Goal: Task Accomplishment & Management: Complete application form

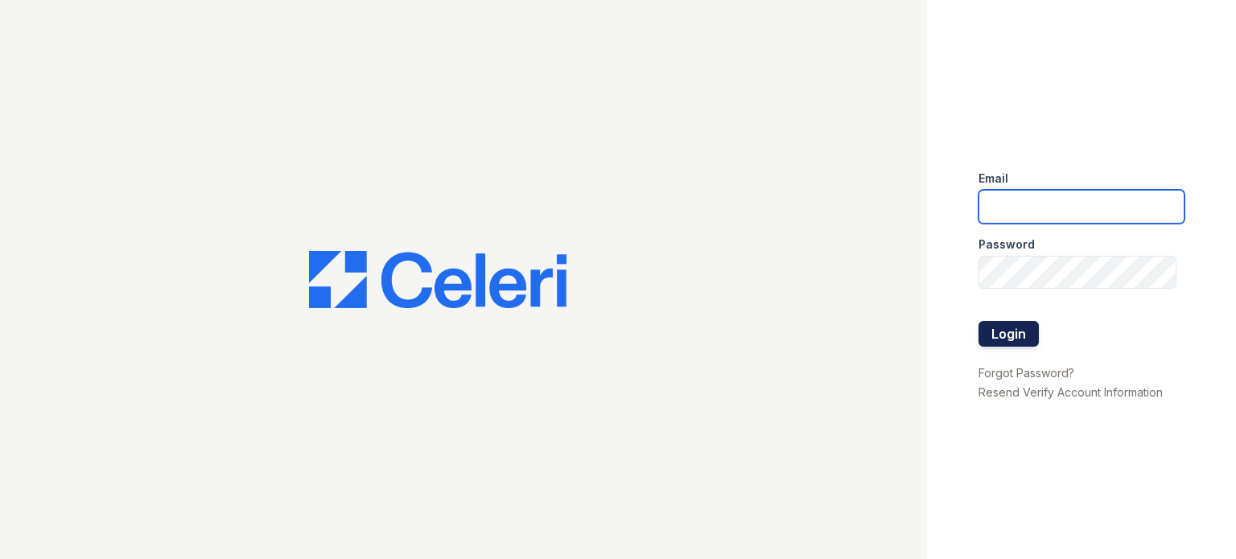
type input "sidney.contee@greystar.com"
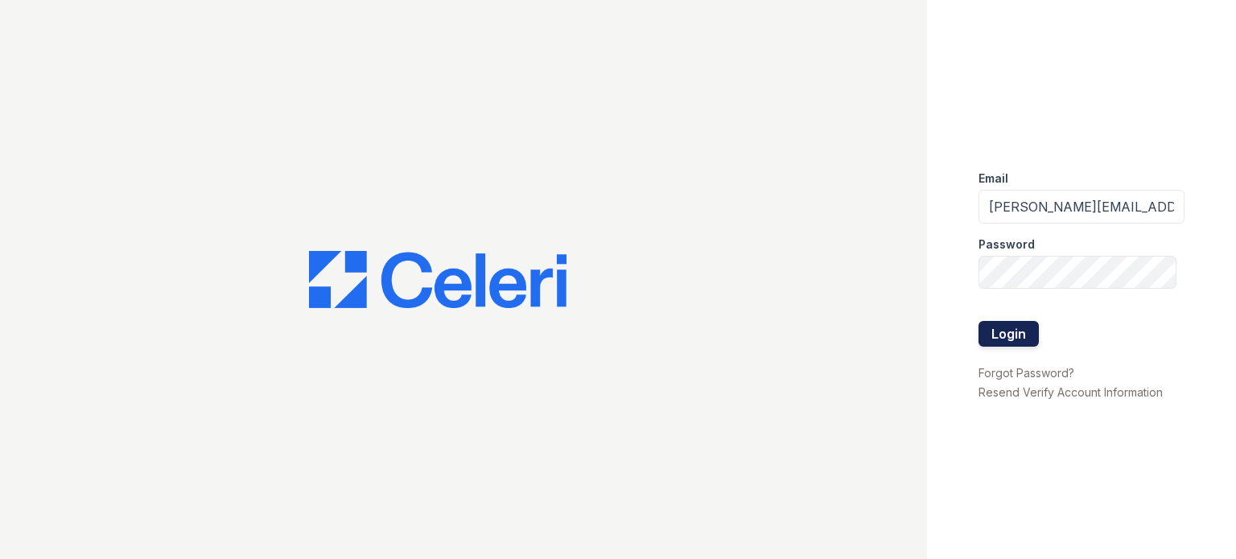
click at [1021, 334] on button "Login" at bounding box center [1009, 334] width 60 height 26
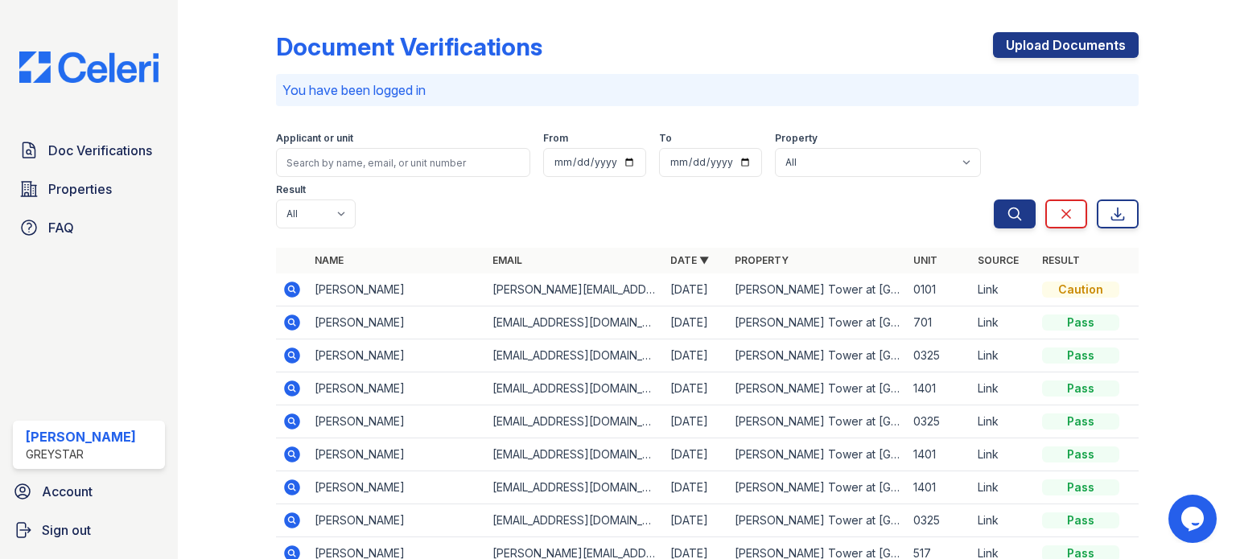
click at [295, 287] on icon at bounding box center [292, 290] width 16 height 16
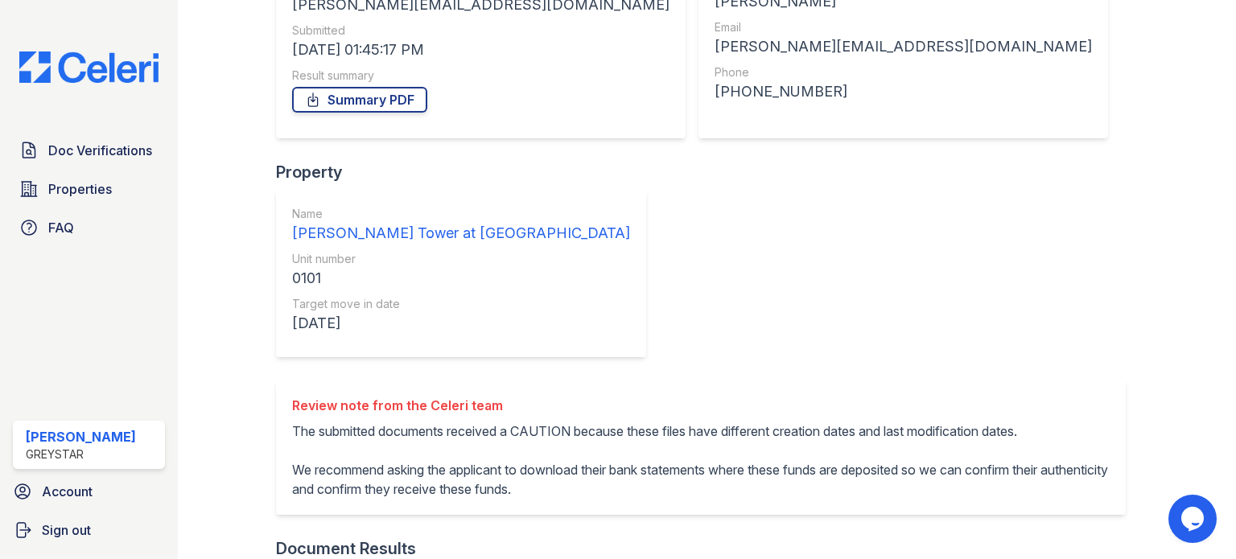
scroll to position [241, 0]
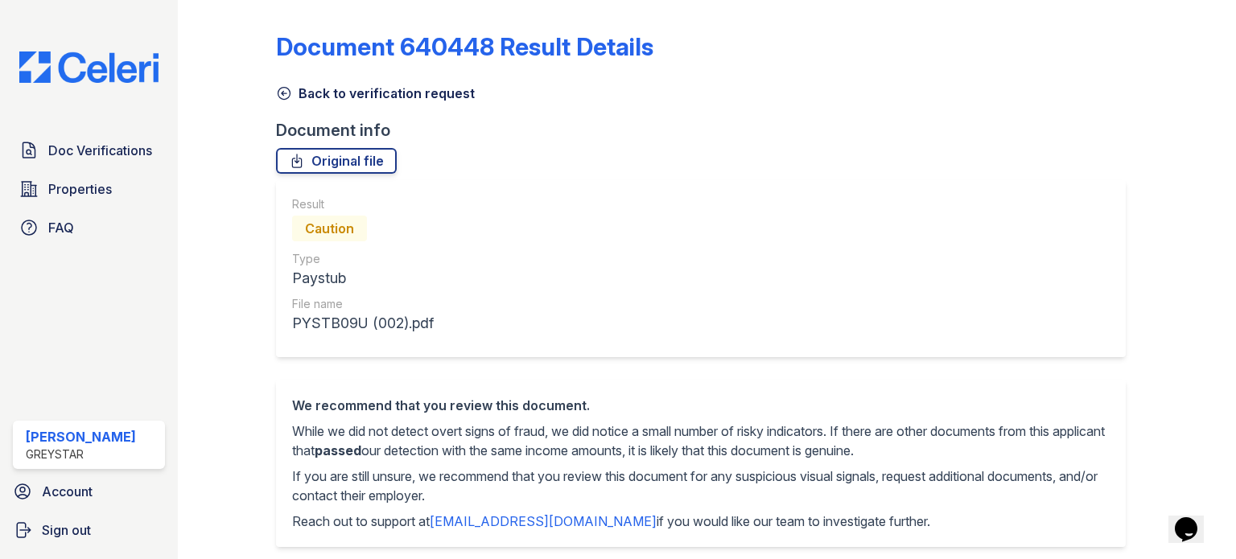
drag, startPoint x: 922, startPoint y: 526, endPoint x: 378, endPoint y: 460, distance: 548.2
click at [282, 394] on div "We recommend that you review this document. While we did not detect overt signs…" at bounding box center [701, 463] width 850 height 167
copy div "We recommend that you review this document. While we did not detect overt signs…"
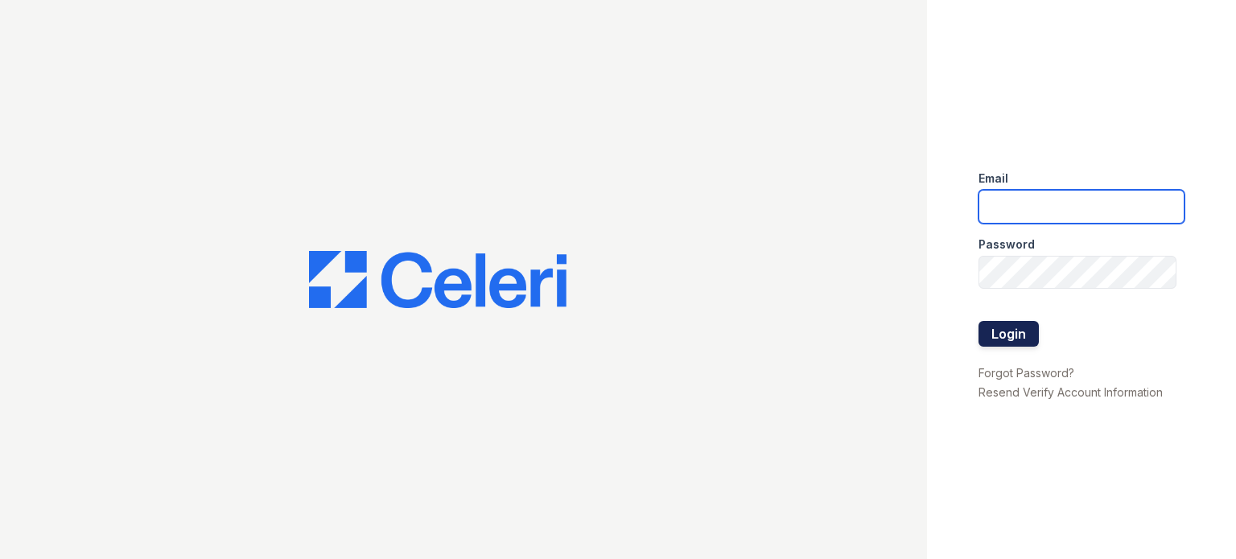
type input "[PERSON_NAME][EMAIL_ADDRESS][PERSON_NAME][DOMAIN_NAME]"
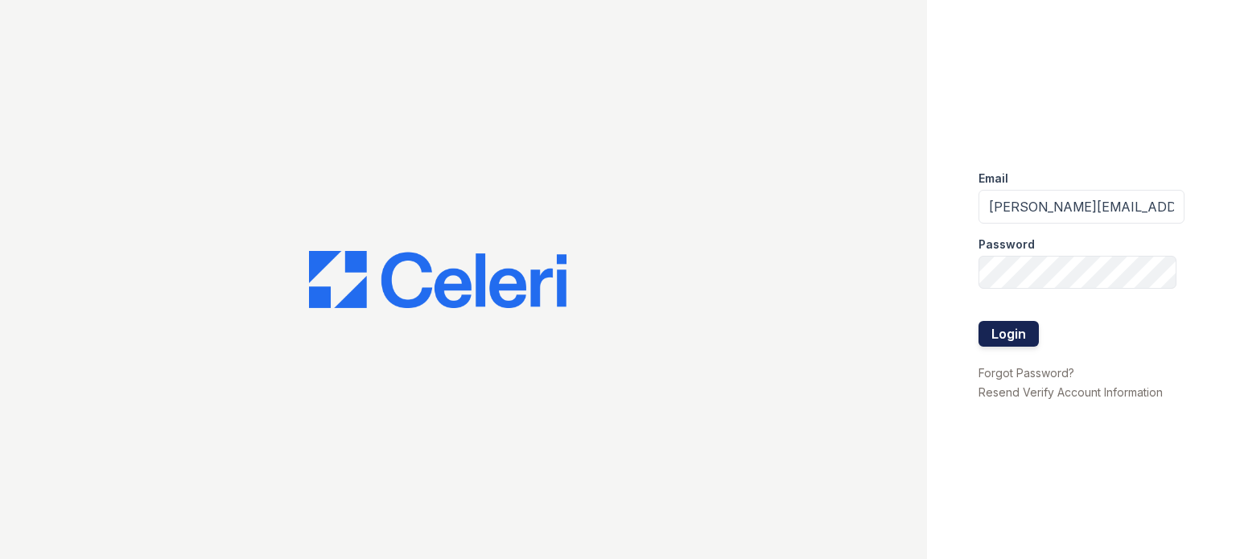
click at [1011, 322] on button "Login" at bounding box center [1009, 334] width 60 height 26
type input "sidney.contee@greystar.com"
click at [1006, 346] on button "Login" at bounding box center [1009, 334] width 60 height 26
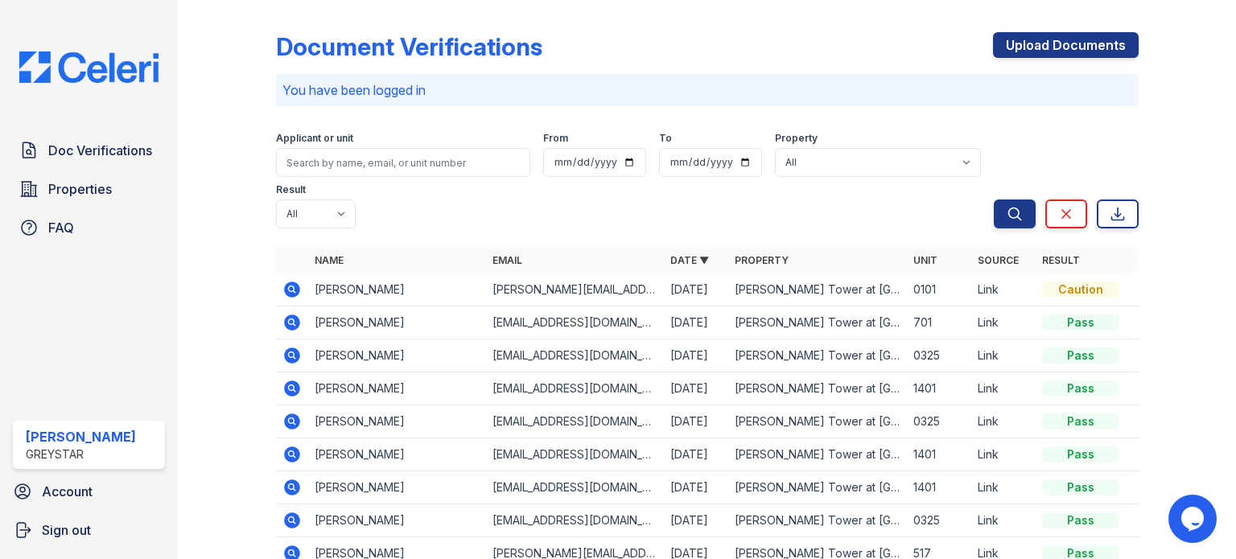
click at [292, 287] on icon at bounding box center [292, 289] width 19 height 19
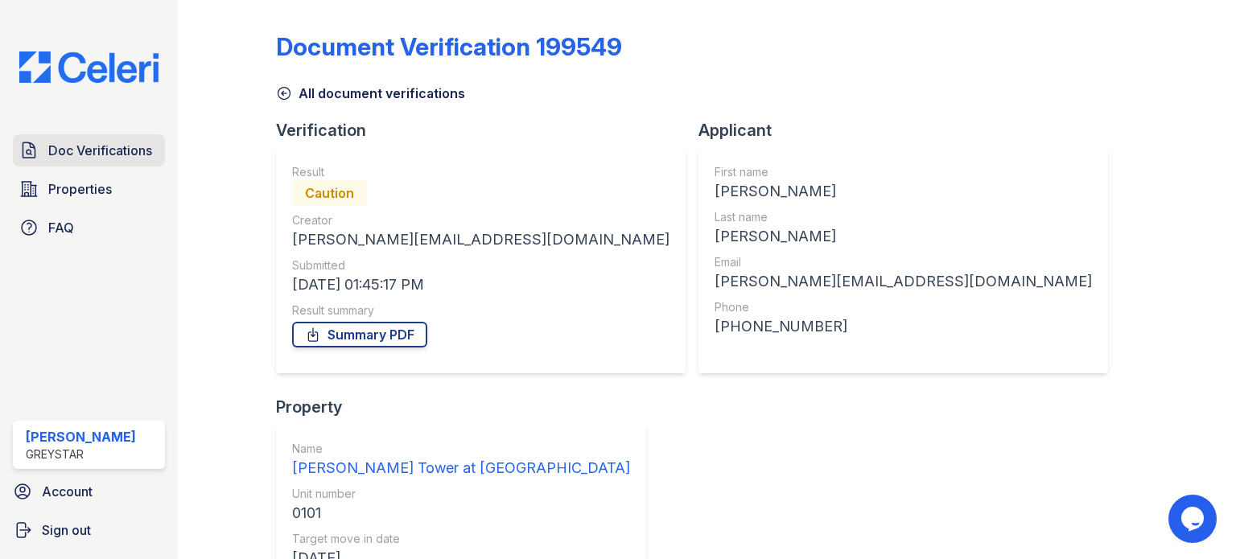
click at [115, 151] on span "Doc Verifications" at bounding box center [100, 150] width 104 height 19
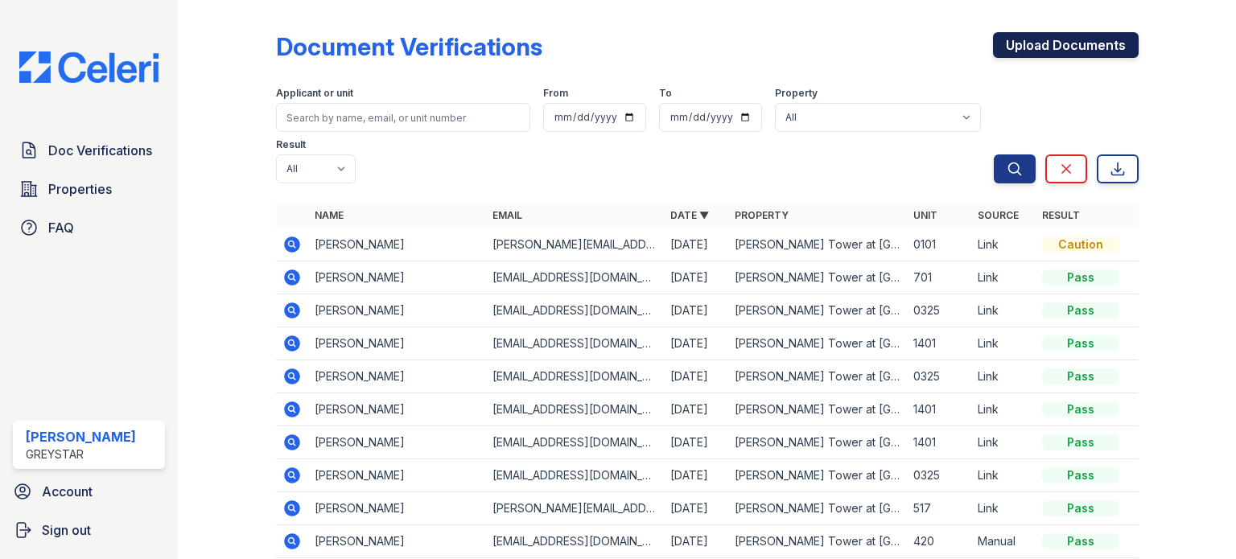
click at [1038, 43] on link "Upload Documents" at bounding box center [1066, 45] width 146 height 26
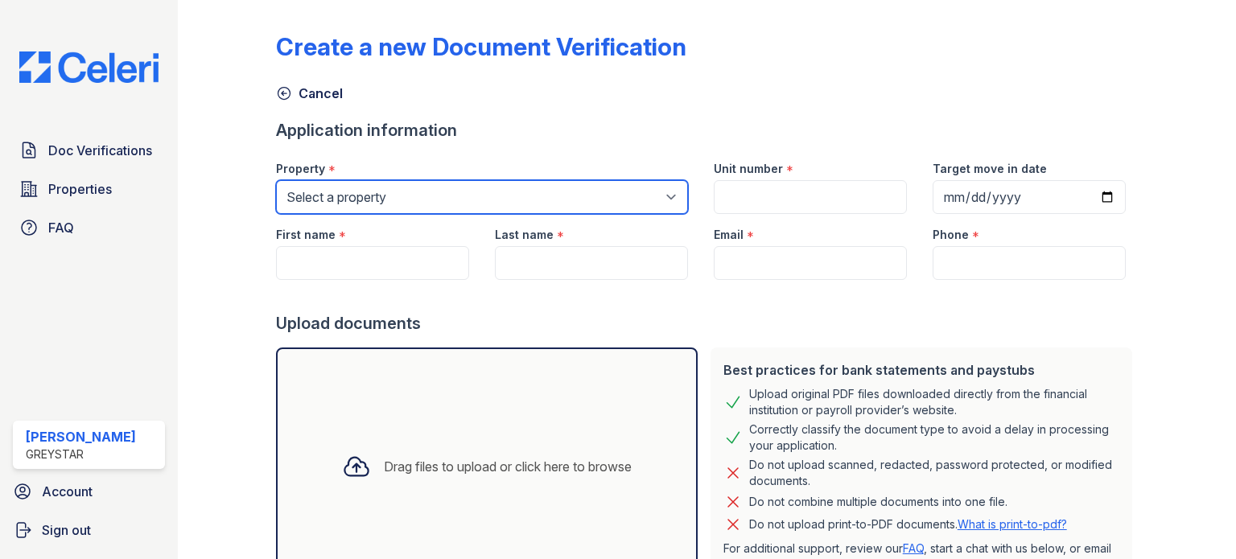
click at [495, 190] on select "Select a property Del Ray Central at Fuse Del Ray Tower at Fuse" at bounding box center [482, 197] width 412 height 34
select select "4704"
click at [276, 180] on select "Select a property Del Ray Central at Fuse Del Ray Tower at Fuse" at bounding box center [482, 197] width 412 height 34
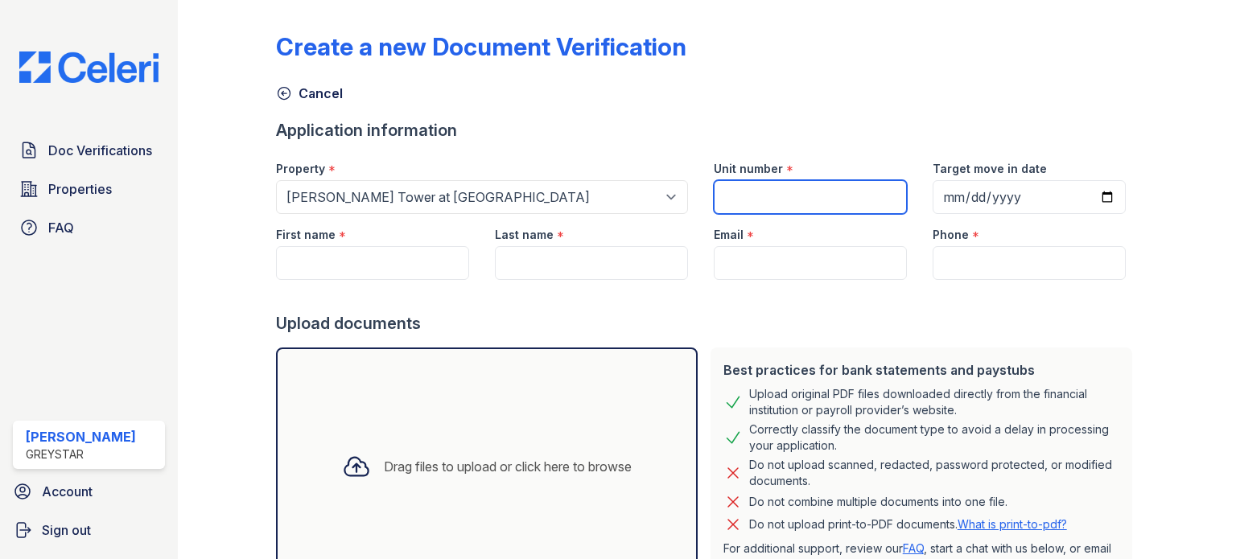
click at [773, 191] on input "Unit number" at bounding box center [810, 197] width 193 height 34
type input "101"
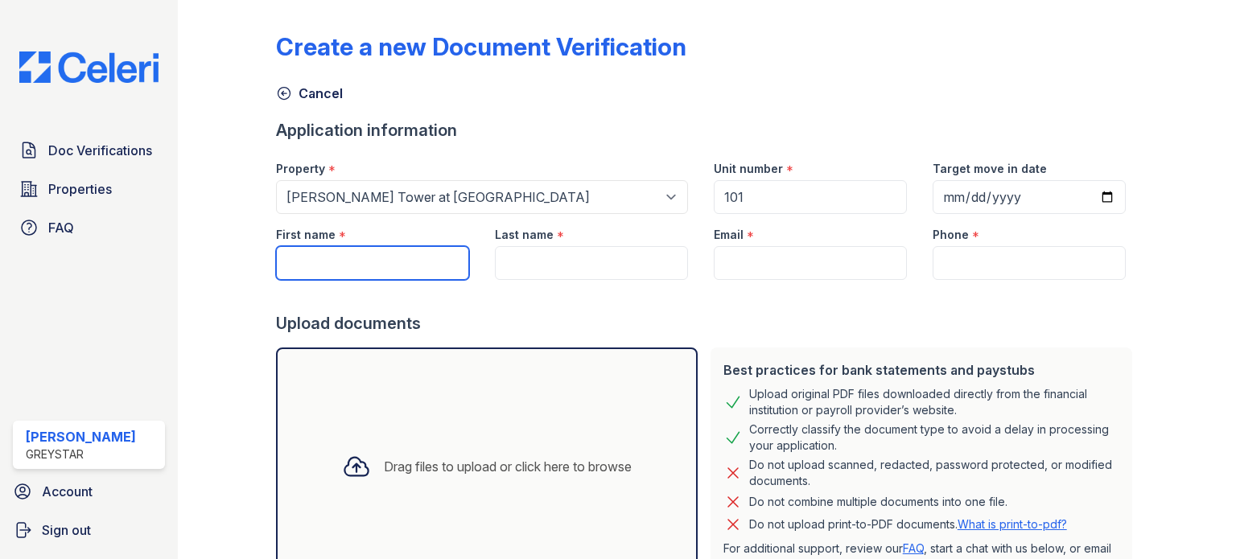
click at [365, 262] on input "First name" at bounding box center [372, 263] width 193 height 34
type input "v"
paste input "[PERSON_NAME]"
type input "[PERSON_NAME]"
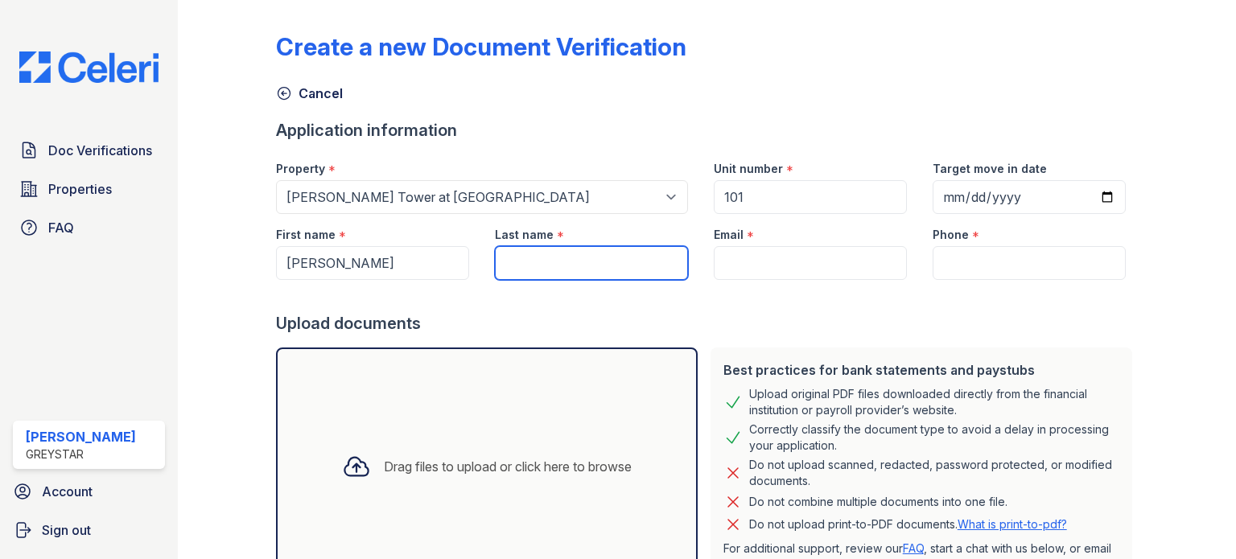
click at [607, 253] on input "Last name" at bounding box center [591, 263] width 193 height 34
paste input "[PERSON_NAME]"
drag, startPoint x: 541, startPoint y: 258, endPoint x: 312, endPoint y: 273, distance: 229.9
click at [312, 273] on div "First name * Parker Koppelman Last name * Parker Koppelman Email * Phone *" at bounding box center [701, 247] width 876 height 66
type input "Koppelman"
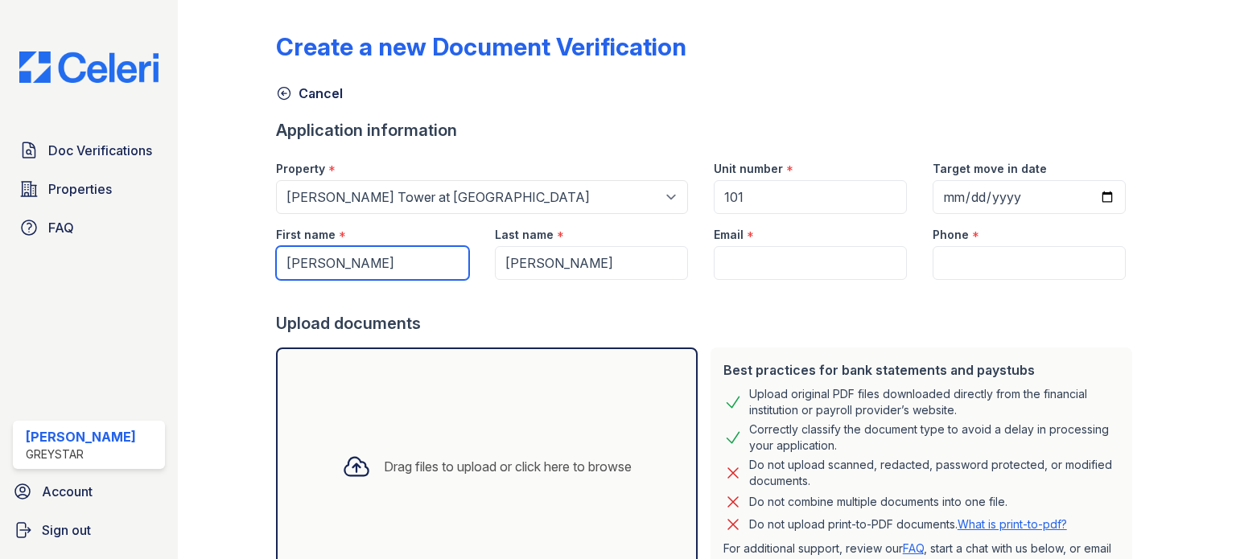
drag, startPoint x: 399, startPoint y: 263, endPoint x: 332, endPoint y: 259, distance: 67.7
click at [332, 259] on input "[PERSON_NAME]" at bounding box center [372, 263] width 193 height 34
type input "Parker"
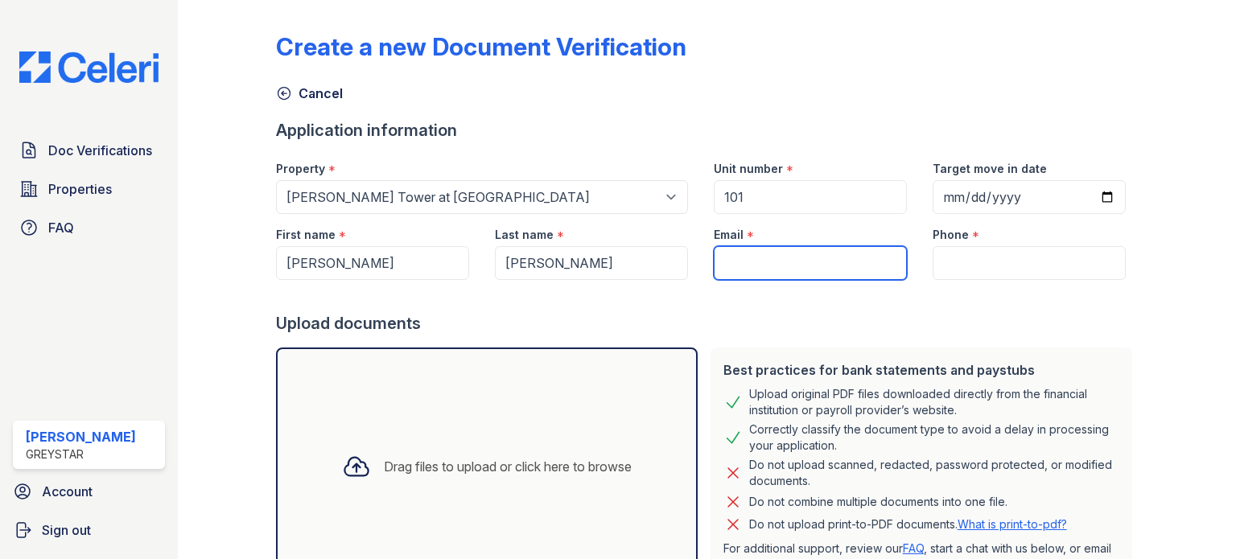
click at [766, 270] on input "Email" at bounding box center [810, 263] width 193 height 34
paste input ""Parker Koppelman" <parker.koppelman066@gmail.com>"
type input "parker.koppelman066@gmail.com"
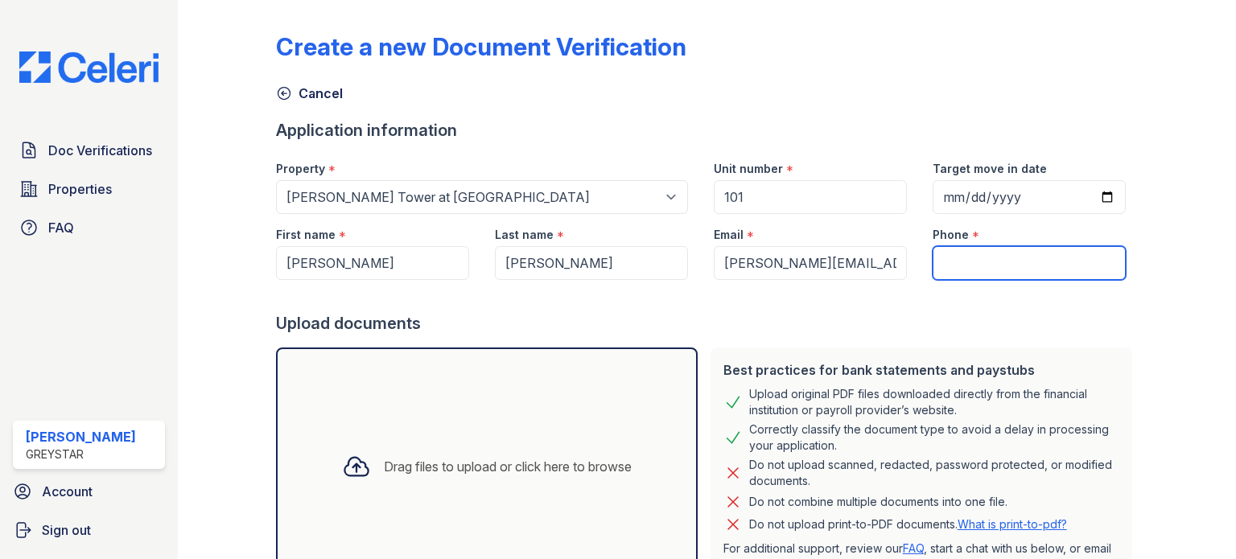
click at [1005, 249] on input "Phone" at bounding box center [1029, 263] width 193 height 34
paste input "(703) 946-3980"
type input "(703) 946-3980"
click at [492, 461] on div "Drag files to upload or click here to browse" at bounding box center [508, 466] width 248 height 19
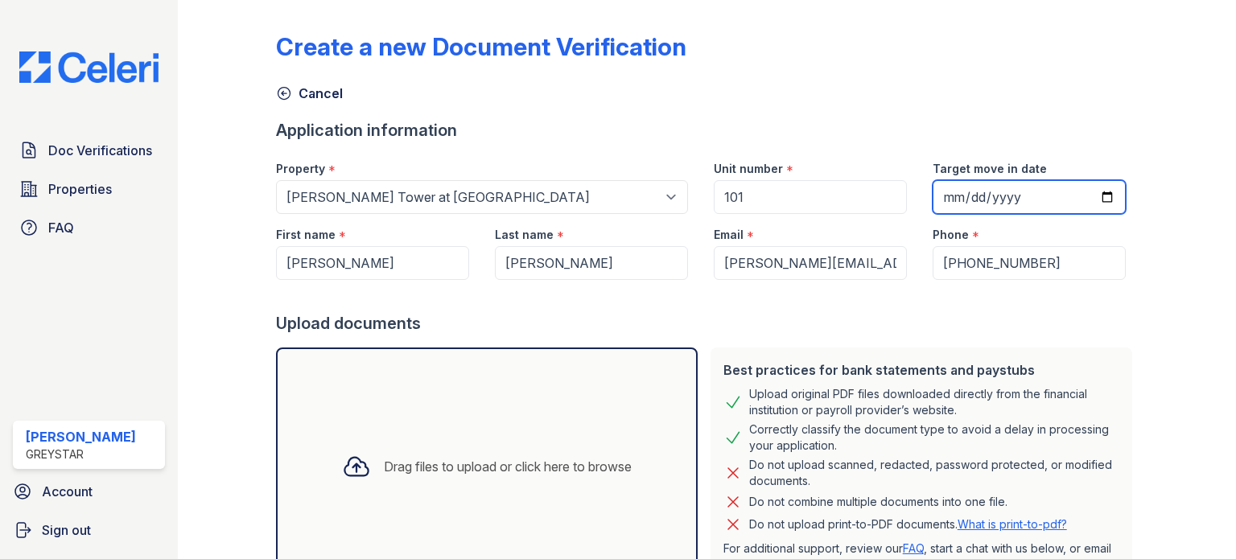
click at [955, 195] on input "Target move in date" at bounding box center [1029, 197] width 193 height 34
click at [1095, 195] on input "Target move in date" at bounding box center [1029, 197] width 193 height 34
click at [1156, 166] on div at bounding box center [1175, 393] width 72 height 774
click at [1098, 197] on input "Target move in date" at bounding box center [1029, 197] width 193 height 34
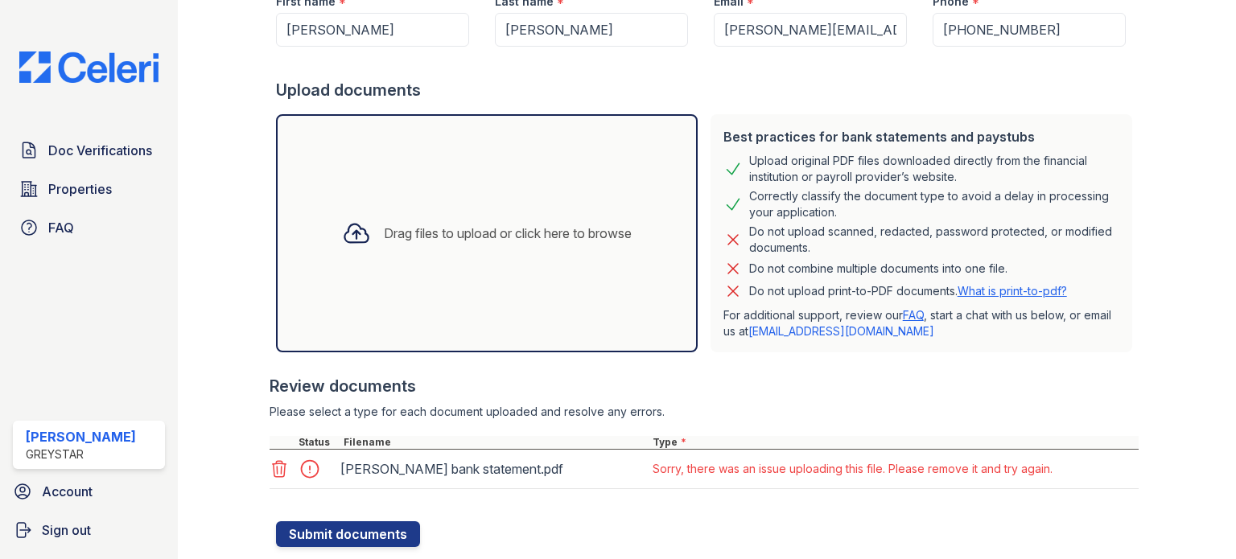
scroll to position [274, 0]
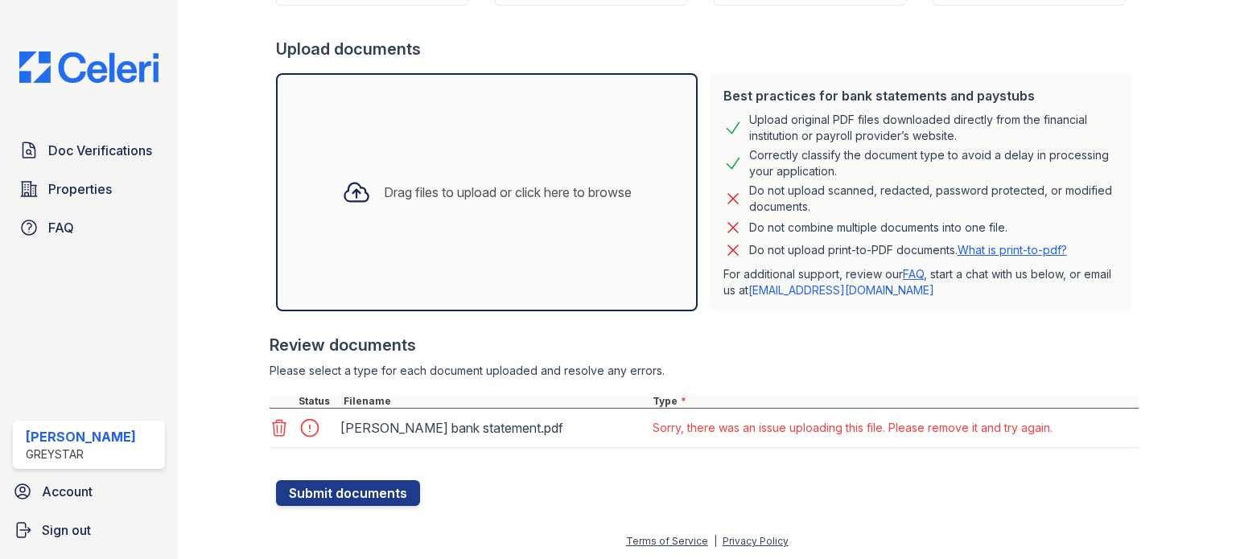
click at [280, 427] on icon at bounding box center [279, 428] width 14 height 16
click at [1145, 317] on div at bounding box center [1175, 119] width 72 height 774
click at [118, 144] on span "Doc Verifications" at bounding box center [100, 150] width 104 height 19
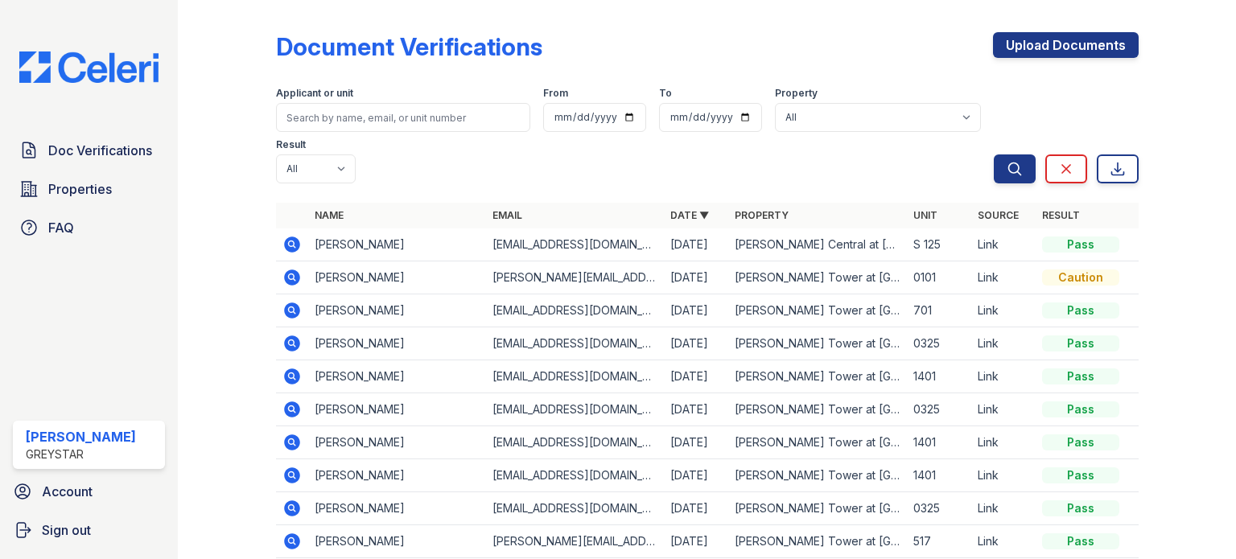
click at [292, 277] on icon at bounding box center [292, 277] width 19 height 19
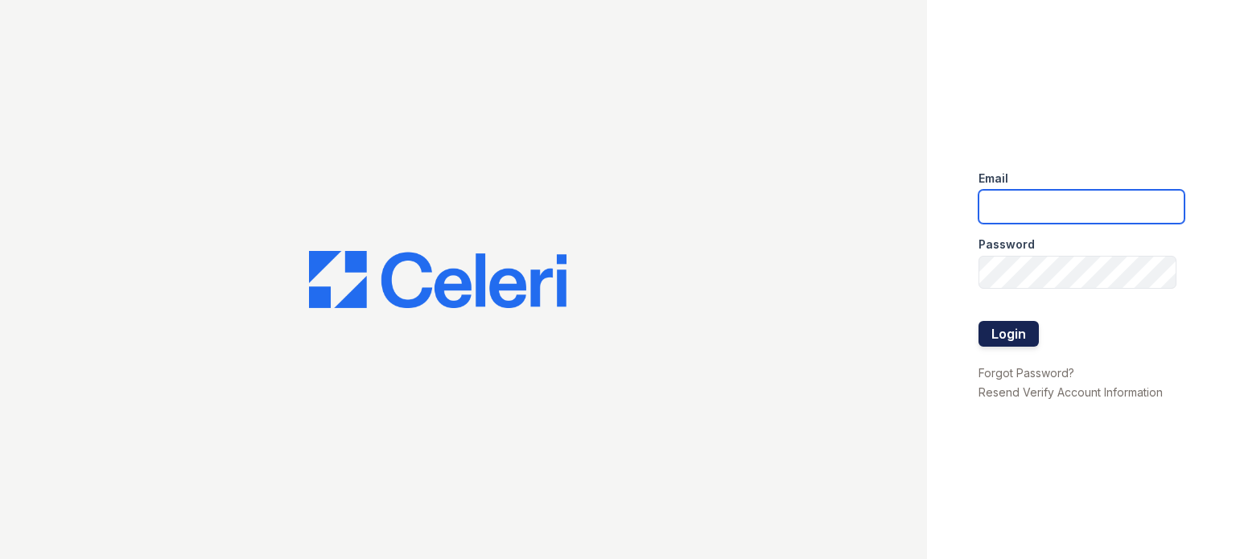
type input "[PERSON_NAME][EMAIL_ADDRESS][PERSON_NAME][DOMAIN_NAME]"
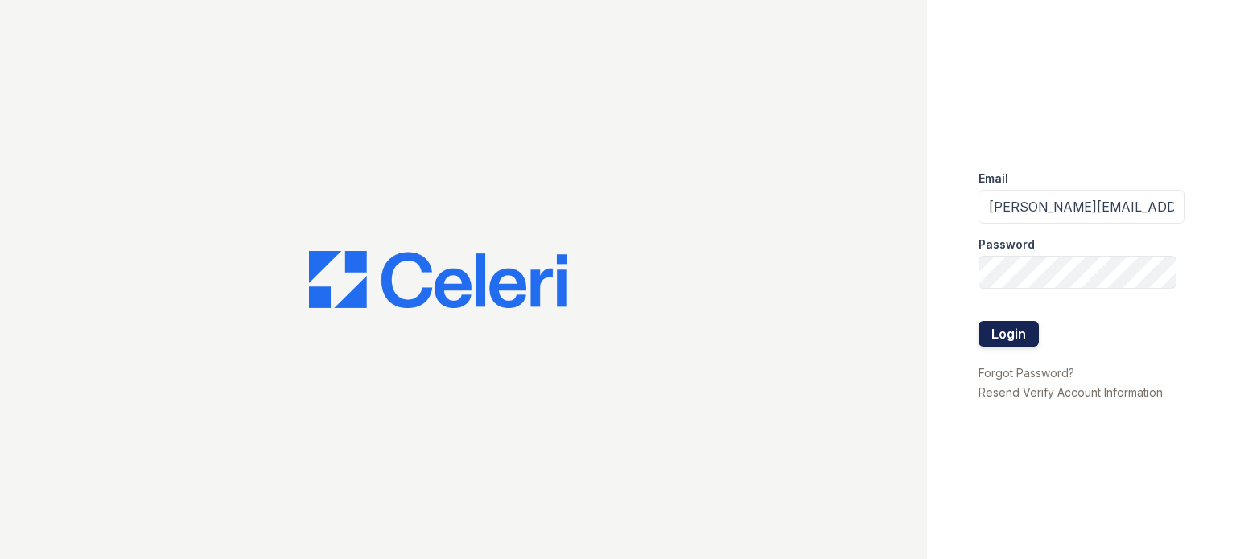
click at [1004, 325] on button "Login" at bounding box center [1009, 334] width 60 height 26
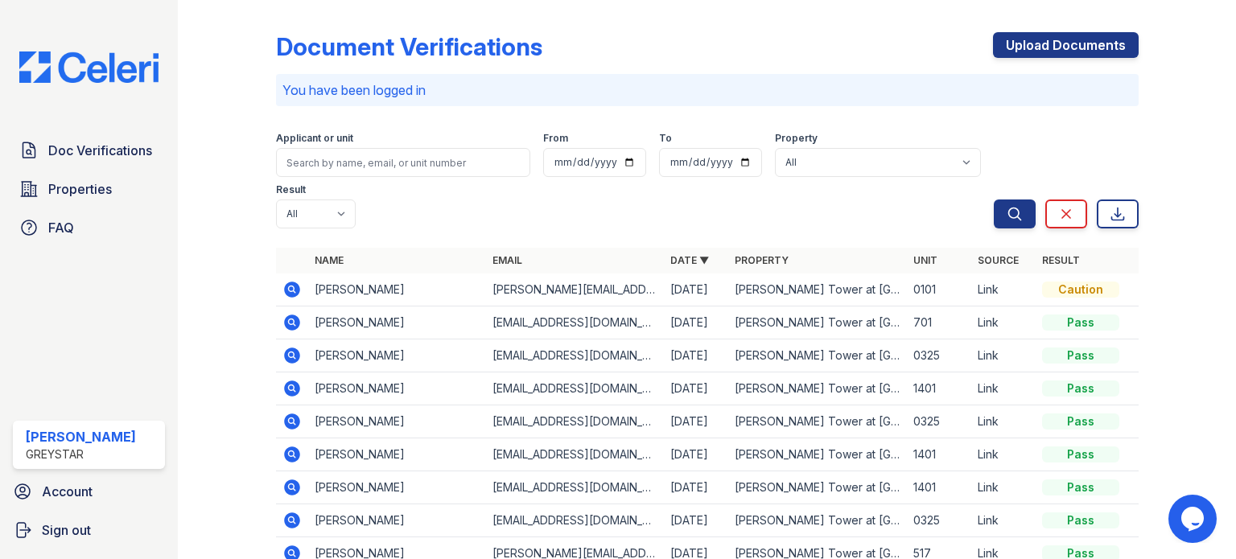
drag, startPoint x: 413, startPoint y: 286, endPoint x: 312, endPoint y: 295, distance: 101.1
click at [312, 295] on td "[PERSON_NAME]" at bounding box center [397, 290] width 178 height 33
copy td "[PERSON_NAME]"
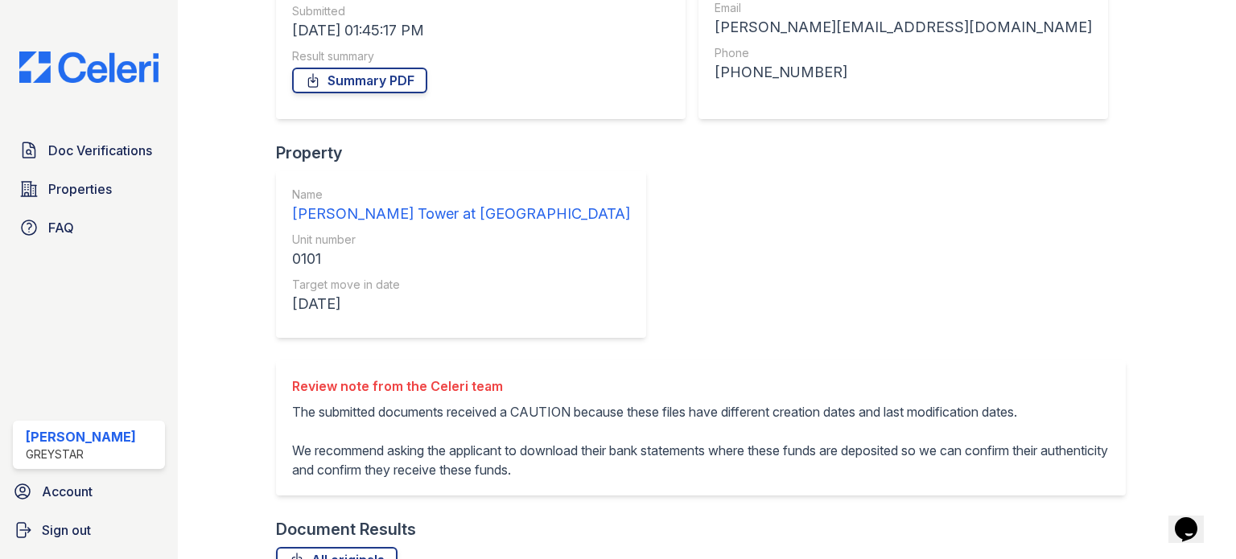
scroll to position [256, 0]
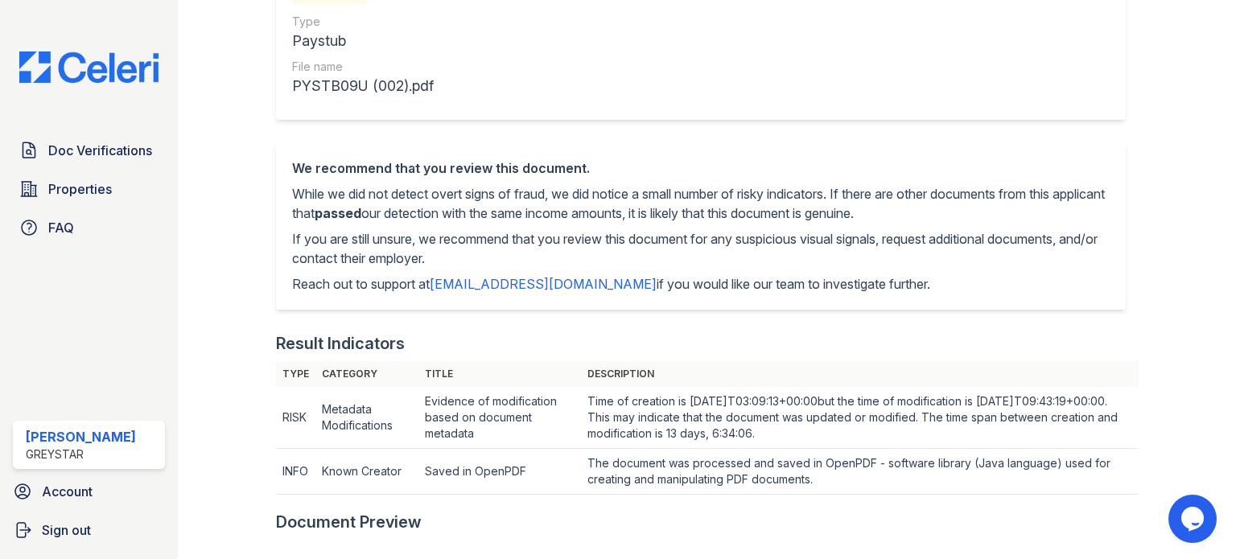
scroll to position [241, 0]
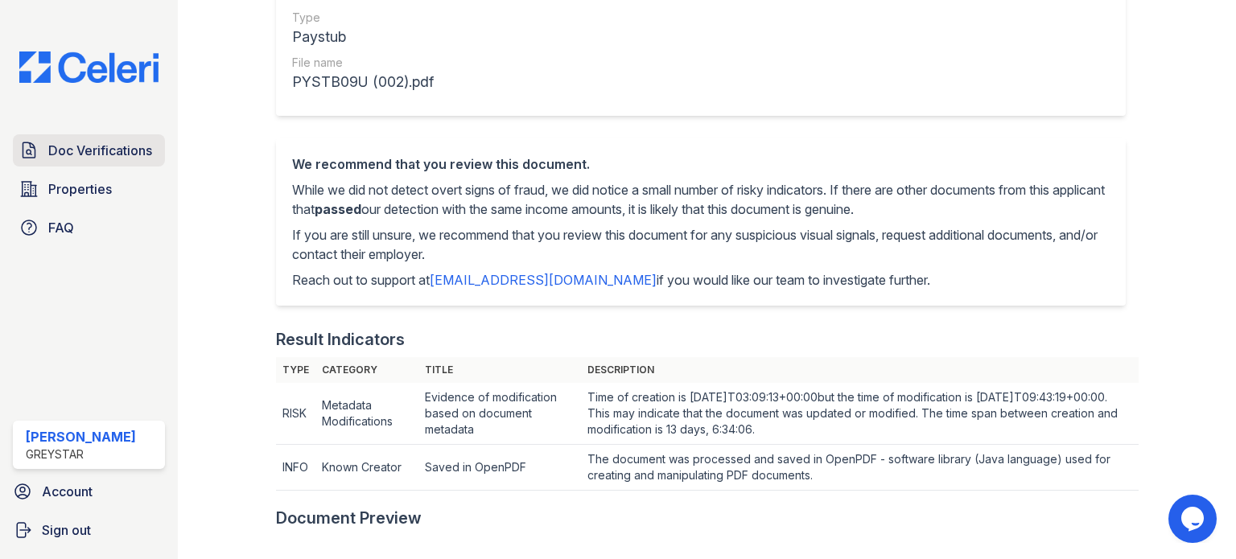
click at [113, 156] on span "Doc Verifications" at bounding box center [100, 150] width 104 height 19
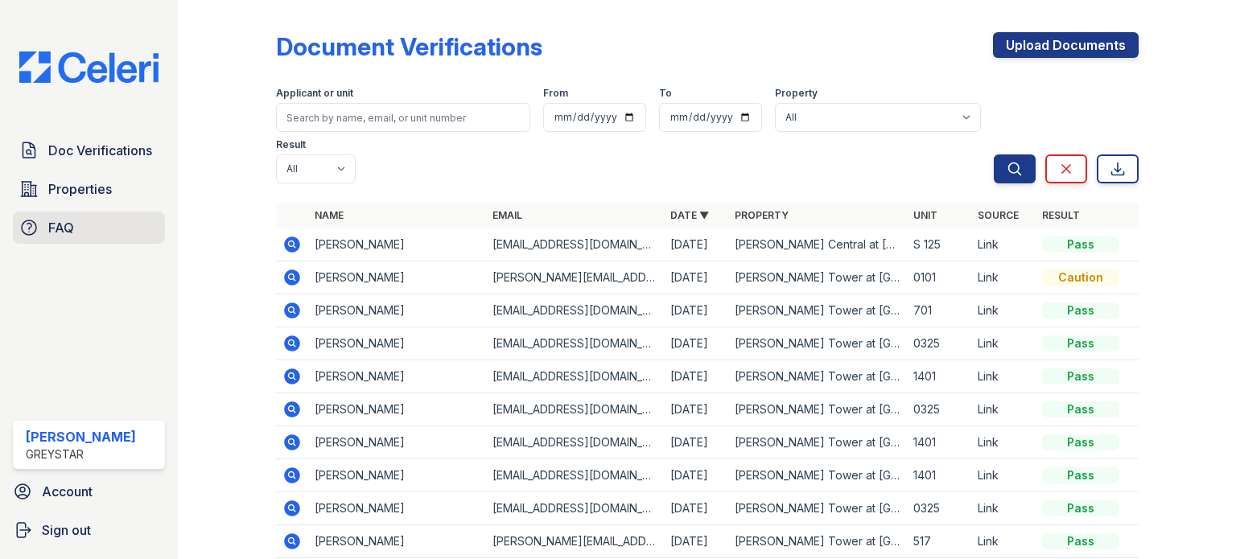
click at [124, 236] on link "FAQ" at bounding box center [89, 228] width 152 height 32
click at [292, 240] on icon at bounding box center [292, 245] width 16 height 16
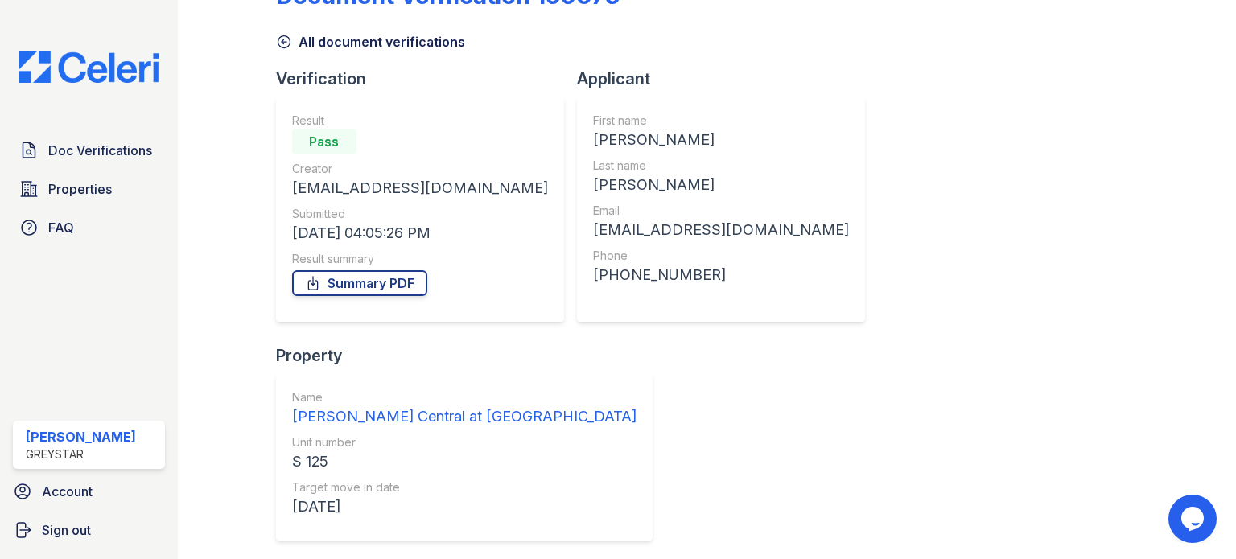
scroll to position [79, 0]
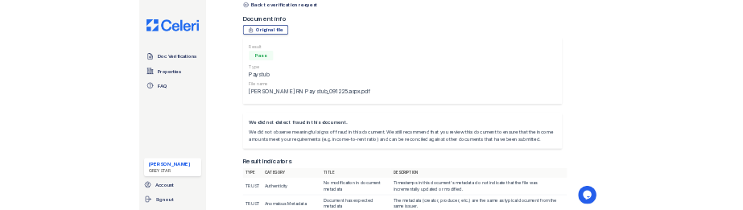
scroll to position [80, 0]
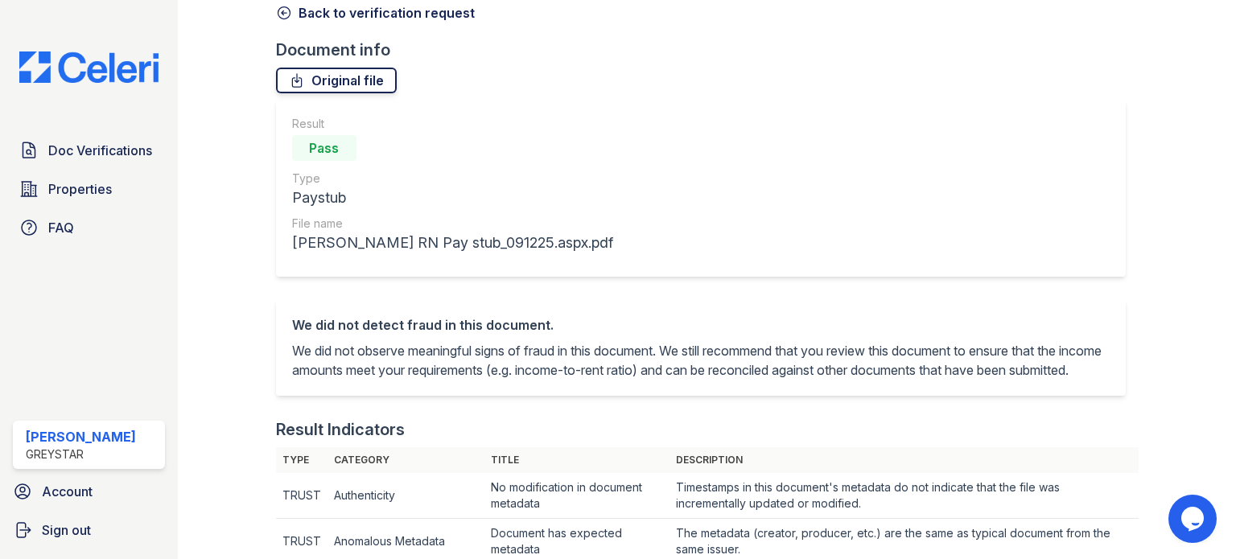
click at [365, 82] on link "Original file" at bounding box center [336, 81] width 121 height 26
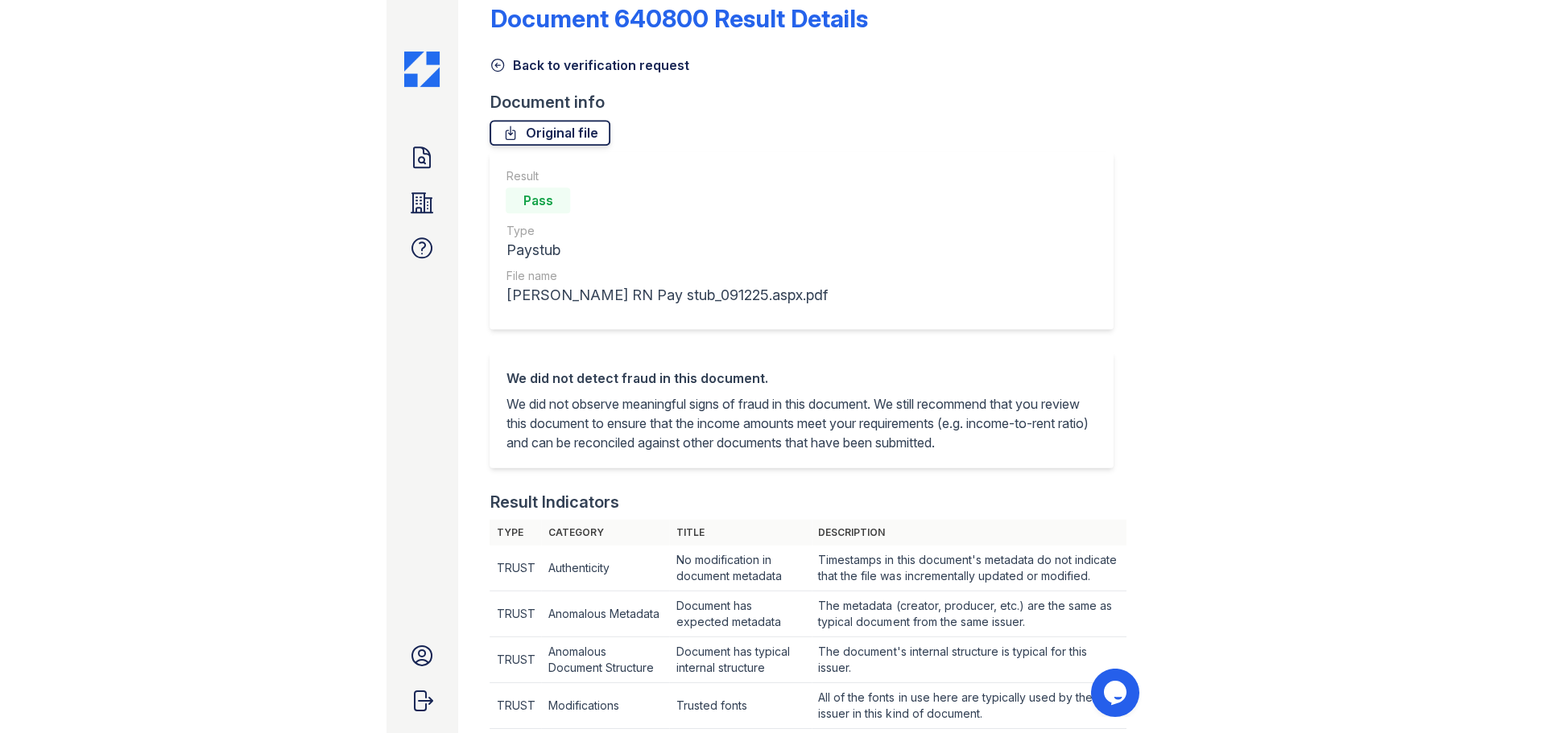
scroll to position [0, 0]
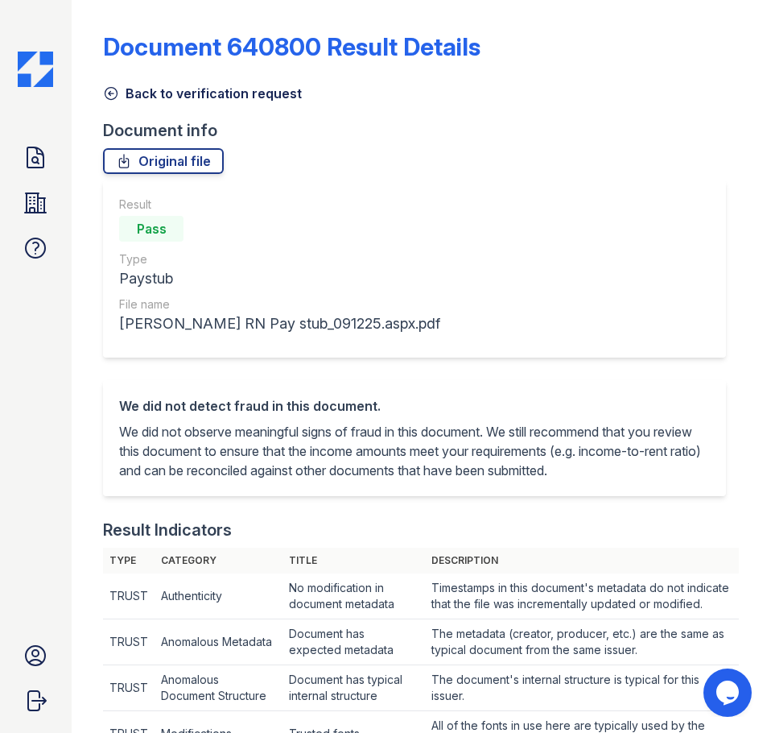
click at [38, 62] on img at bounding box center [35, 69] width 35 height 35
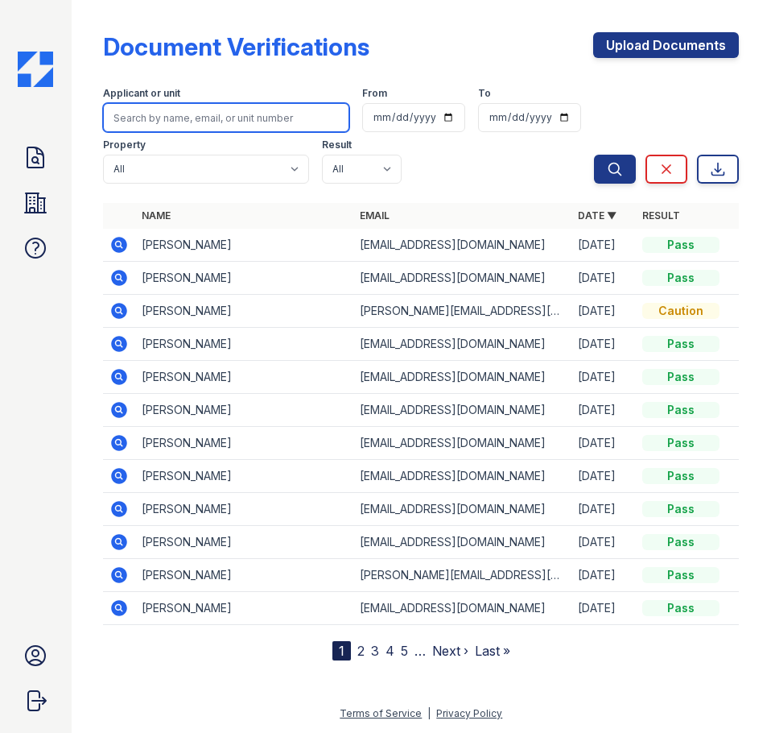
click at [177, 118] on input "search" at bounding box center [226, 117] width 246 height 29
type input "[PERSON_NAME]"
click at [594, 155] on button "Search" at bounding box center [615, 169] width 42 height 29
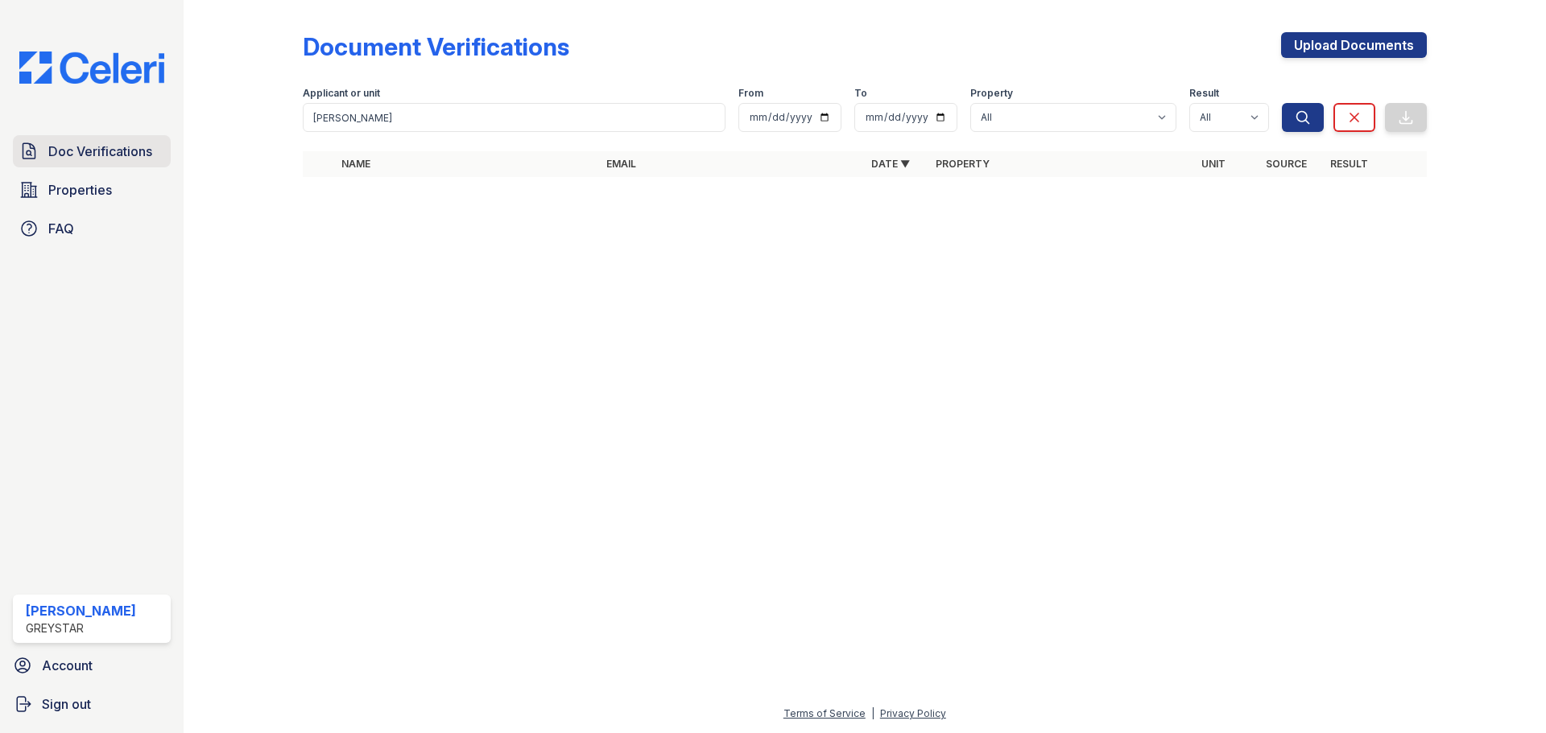
click at [130, 145] on span "Doc Verifications" at bounding box center [100, 151] width 104 height 19
